Goal: Ask a question: Seek information or help from site administrators or community

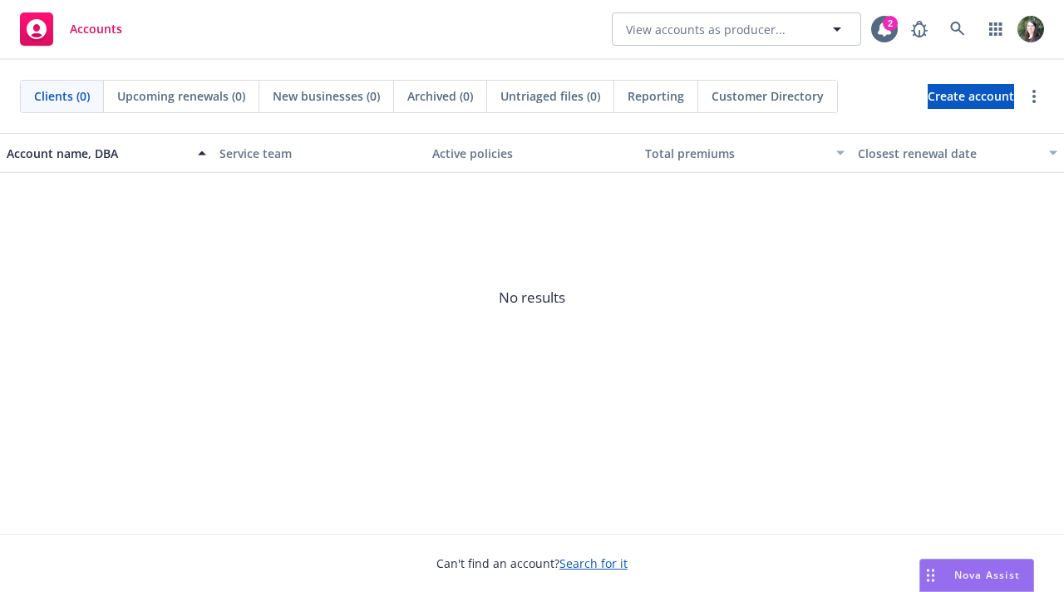
drag, startPoint x: 949, startPoint y: 568, endPoint x: 260, endPoint y: 524, distance: 690.4
click at [264, 524] on body "Accounts View accounts as producer... 2 Clients (0) Upcoming renewals (0) New b…" at bounding box center [532, 296] width 1064 height 592
drag, startPoint x: 983, startPoint y: 583, endPoint x: 893, endPoint y: 504, distance: 119.6
click at [550, 493] on body "Accounts View accounts as producer... 2 Clients (0) Upcoming renewals (0) New b…" at bounding box center [532, 296] width 1064 height 592
drag, startPoint x: 963, startPoint y: 568, endPoint x: 1063, endPoint y: 187, distance: 394.3
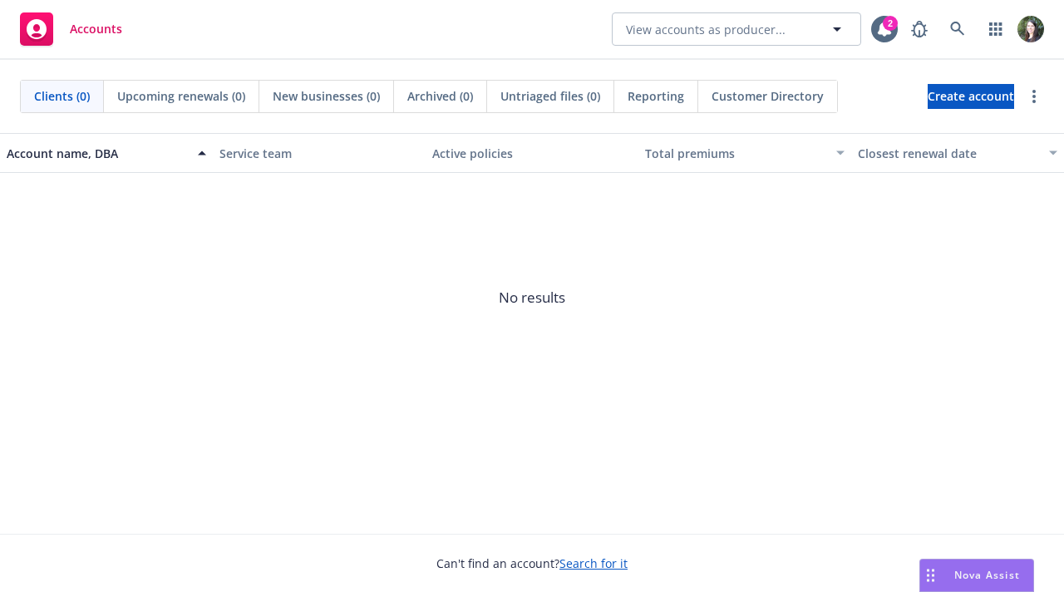
click at [1063, 187] on body "Accounts View accounts as producer... 2 Clients (0) Upcoming renewals (0) New b…" at bounding box center [532, 296] width 1064 height 592
click at [959, 573] on span "Nova Assist" at bounding box center [987, 575] width 66 height 14
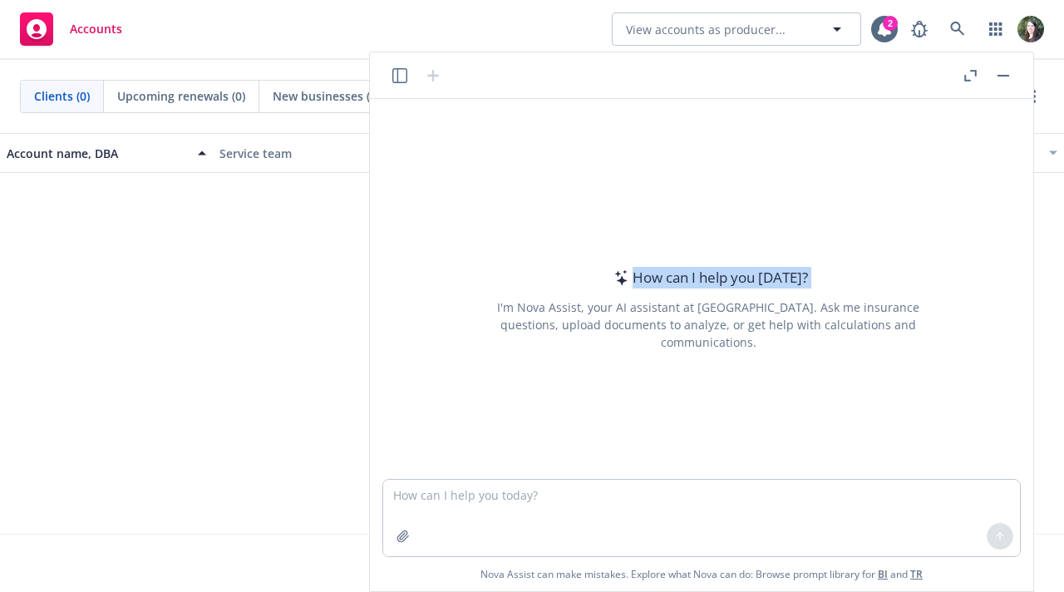
drag, startPoint x: 868, startPoint y: 88, endPoint x: 470, endPoint y: 136, distance: 401.8
click at [422, 140] on div "How can I help you [DATE]? I'm Nova Assist, your AI assistant at Newfront. Ask …" at bounding box center [701, 321] width 663 height 539
drag, startPoint x: 975, startPoint y: 75, endPoint x: 482, endPoint y: 101, distance: 493.5
click at [406, 128] on div "How can I help you [DATE]? I'm Nova Assist, your AI assistant at Newfront. Ask …" at bounding box center [701, 321] width 663 height 539
click at [713, 497] on textarea at bounding box center [701, 518] width 637 height 76
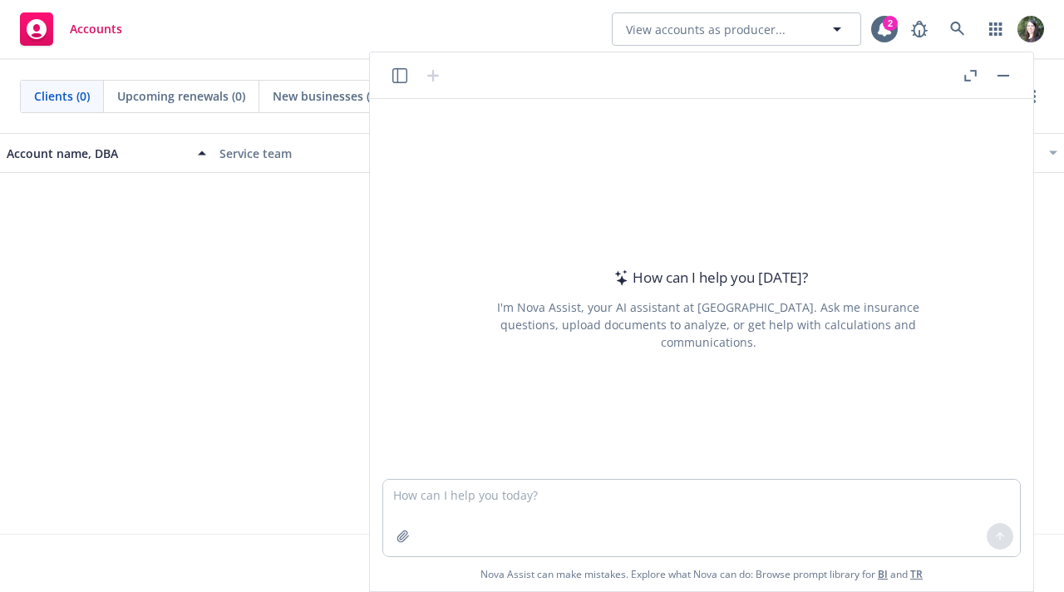
click at [204, 366] on span "No results" at bounding box center [532, 297] width 1064 height 249
